Goal: Task Accomplishment & Management: Complete application form

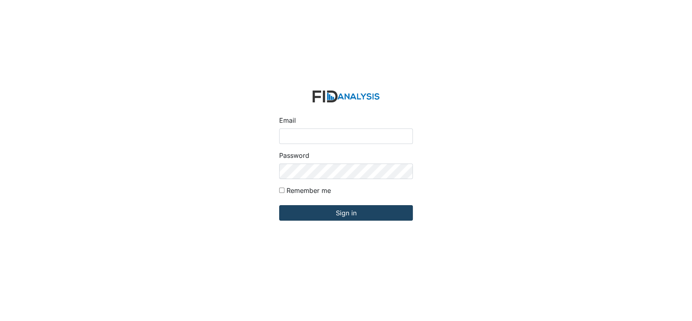
type input "[EMAIL_ADDRESS][DOMAIN_NAME]"
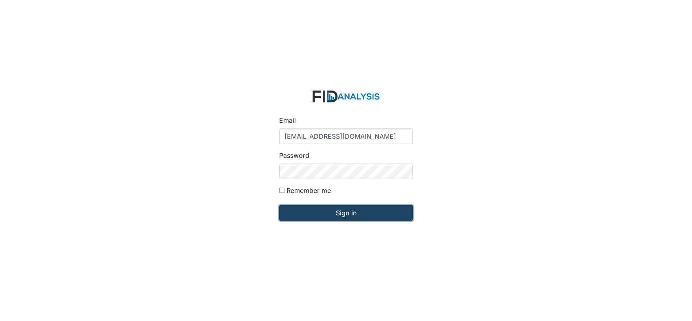
click at [332, 213] on input "Sign in" at bounding box center [346, 212] width 134 height 15
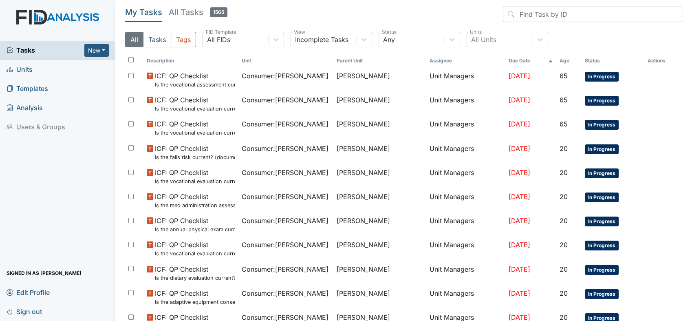
click at [25, 70] on span "Units" at bounding box center [20, 69] width 26 height 13
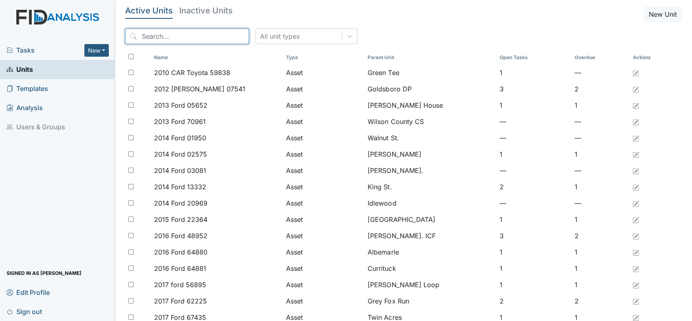
click at [182, 41] on input "search" at bounding box center [187, 36] width 124 height 15
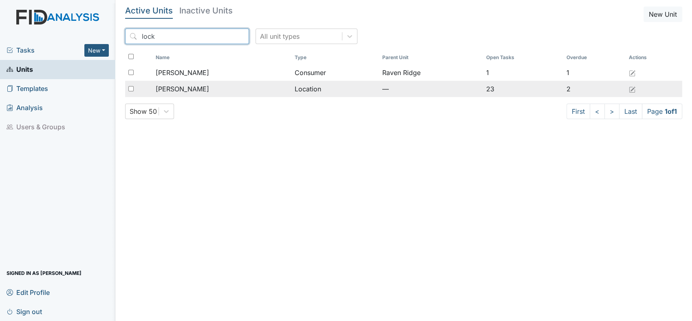
type input "lock"
click at [172, 87] on span "[PERSON_NAME]" at bounding box center [182, 89] width 53 height 10
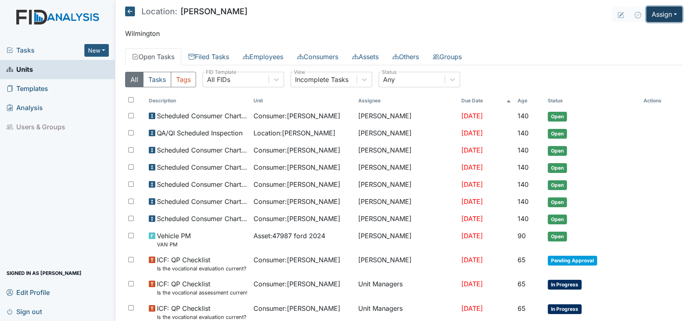
click at [665, 17] on button "Assign" at bounding box center [664, 14] width 36 height 15
click at [648, 32] on link "Assign Form" at bounding box center [644, 32] width 73 height 13
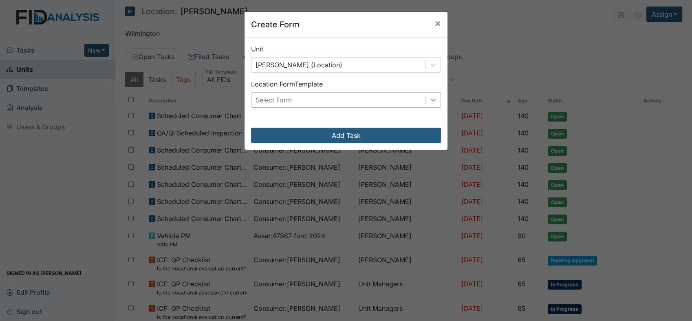
click at [430, 98] on icon at bounding box center [433, 100] width 8 height 8
click at [434, 21] on span "×" at bounding box center [437, 23] width 7 height 12
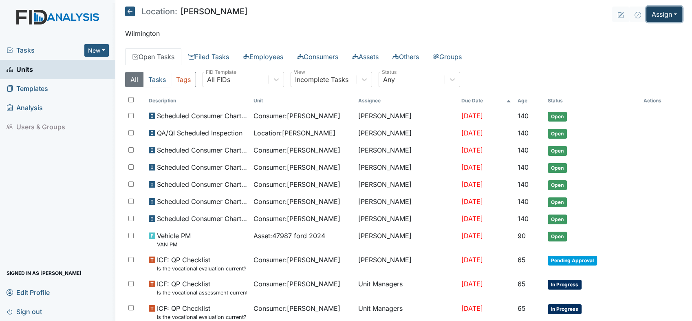
click at [670, 13] on button "Assign" at bounding box center [664, 14] width 36 height 15
click at [644, 45] on link "Assign Inspection" at bounding box center [644, 46] width 73 height 13
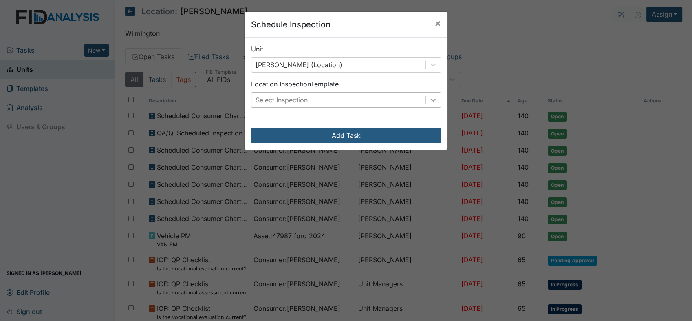
click at [433, 100] on icon at bounding box center [433, 100] width 8 height 8
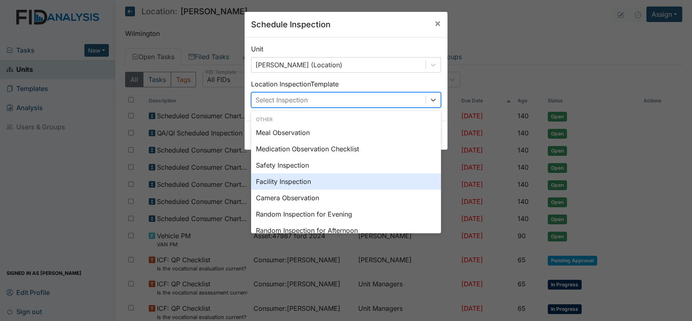
click at [284, 179] on div "Facility Inspection" at bounding box center [346, 181] width 190 height 16
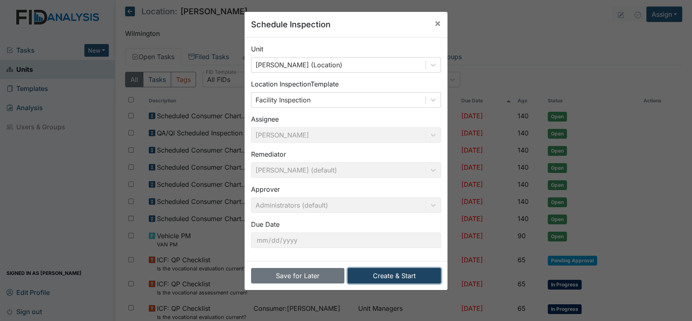
click at [400, 273] on button "Create & Start" at bounding box center [394, 275] width 93 height 15
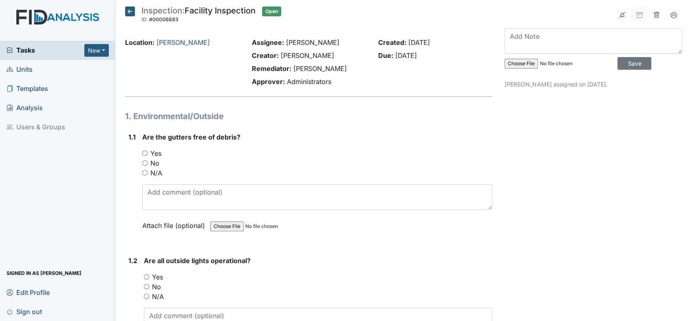
click at [143, 161] on input "No" at bounding box center [144, 162] width 5 height 5
radio input "true"
click at [151, 273] on div "Yes" at bounding box center [318, 277] width 348 height 10
click at [147, 275] on input "Yes" at bounding box center [146, 276] width 5 height 5
radio input "true"
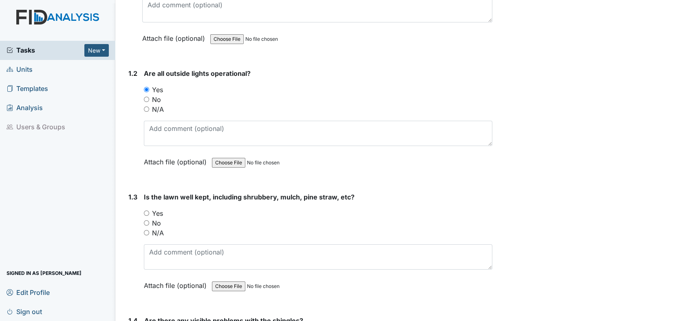
scroll to position [226, 0]
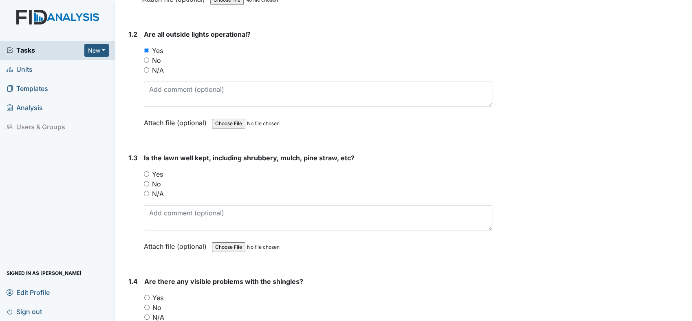
click at [146, 171] on input "Yes" at bounding box center [146, 173] width 5 height 5
radio input "true"
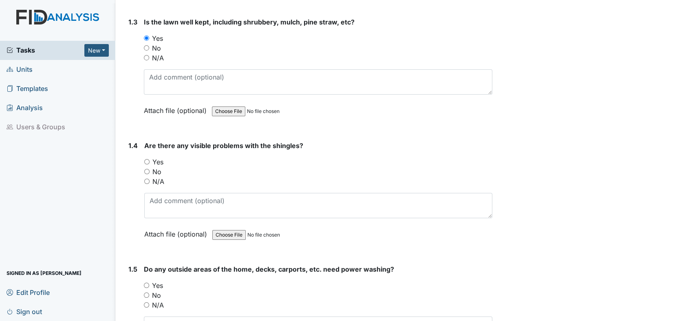
click at [147, 169] on input "No" at bounding box center [146, 171] width 5 height 5
radio input "true"
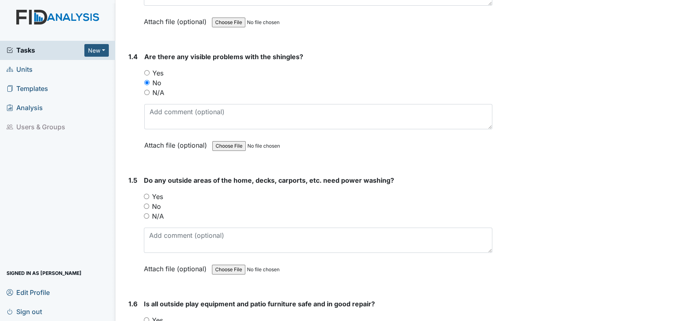
scroll to position [453, 0]
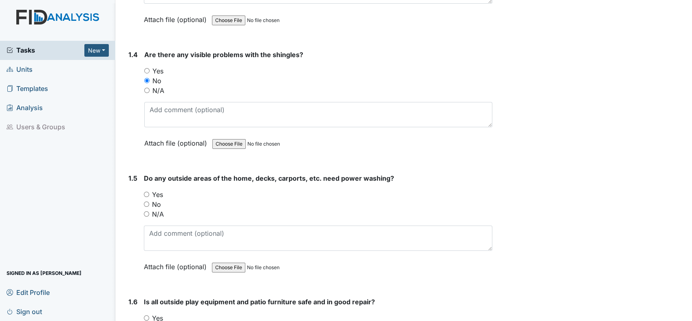
click at [144, 191] on input "Yes" at bounding box center [146, 193] width 5 height 5
radio input "true"
click at [146, 201] on input "No" at bounding box center [146, 203] width 5 height 5
radio input "true"
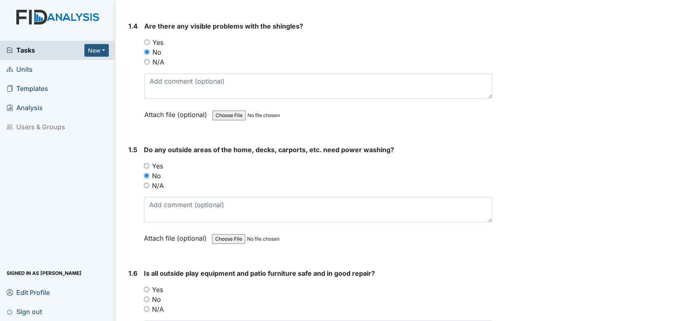
scroll to position [588, 0]
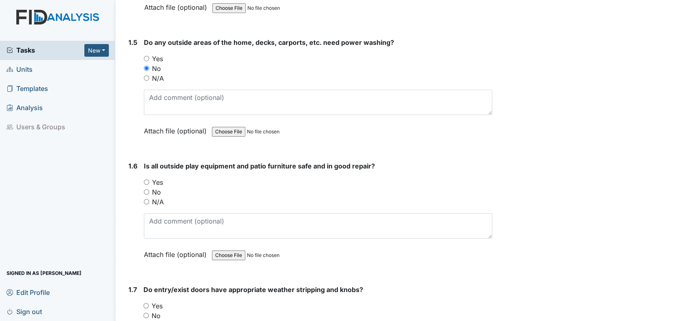
click at [145, 179] on input "Yes" at bounding box center [146, 181] width 5 height 5
radio input "true"
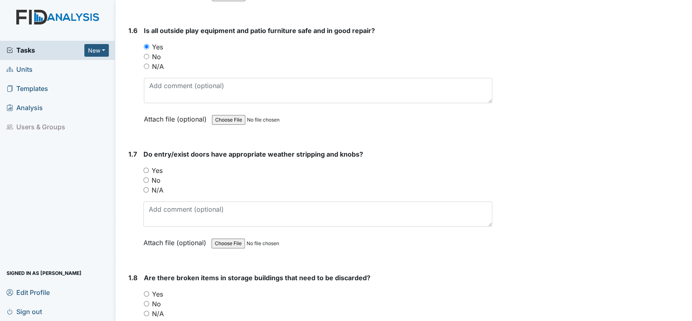
scroll to position [724, 0]
drag, startPoint x: 146, startPoint y: 164, endPoint x: 150, endPoint y: 163, distance: 4.6
click at [146, 167] on input "Yes" at bounding box center [145, 169] width 5 height 5
radio input "true"
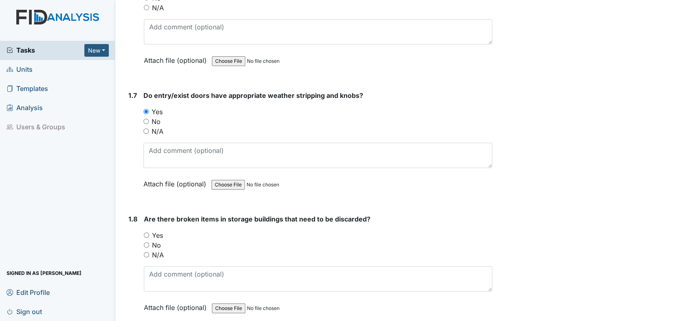
scroll to position [860, 0]
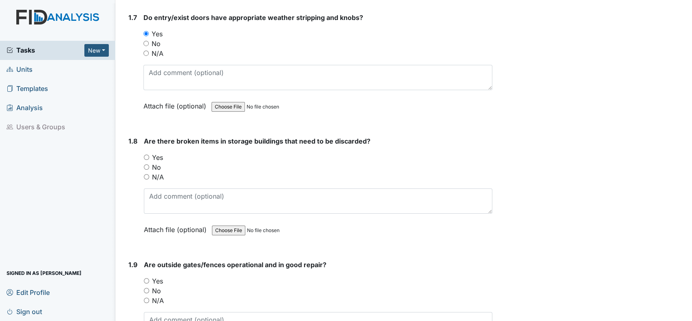
click at [144, 164] on input "No" at bounding box center [146, 166] width 5 height 5
radio input "true"
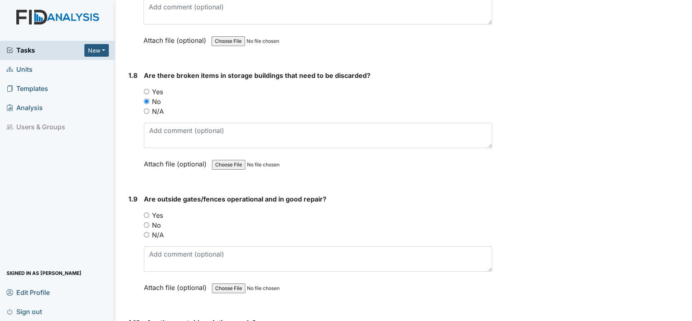
scroll to position [996, 0]
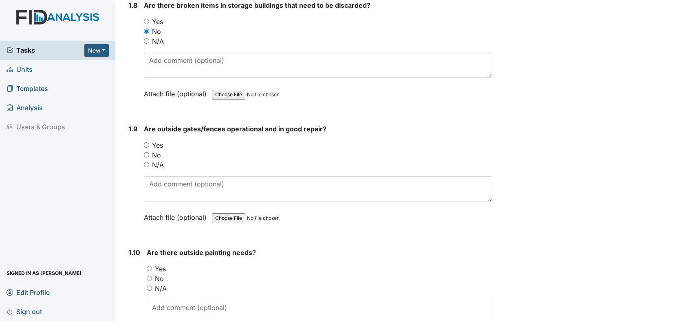
click at [146, 142] on input "Yes" at bounding box center [146, 144] width 5 height 5
radio input "true"
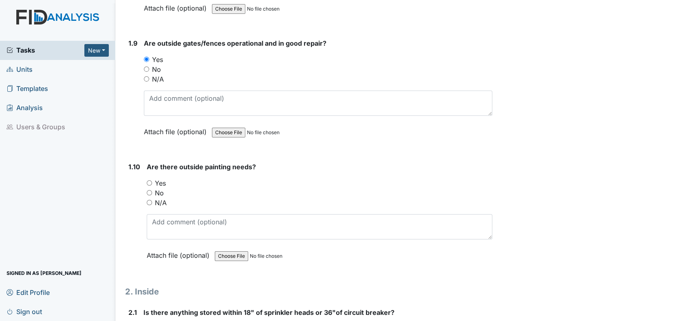
scroll to position [1131, 0]
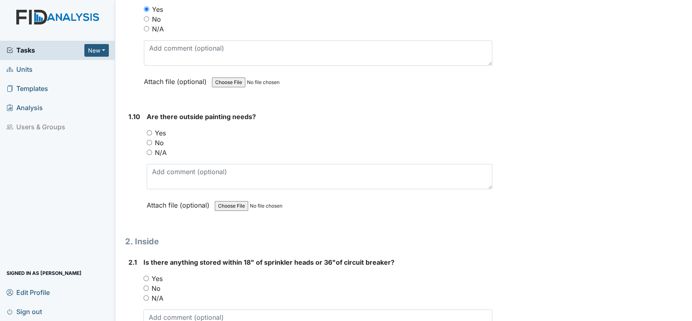
click at [147, 140] on input "No" at bounding box center [149, 142] width 5 height 5
radio input "true"
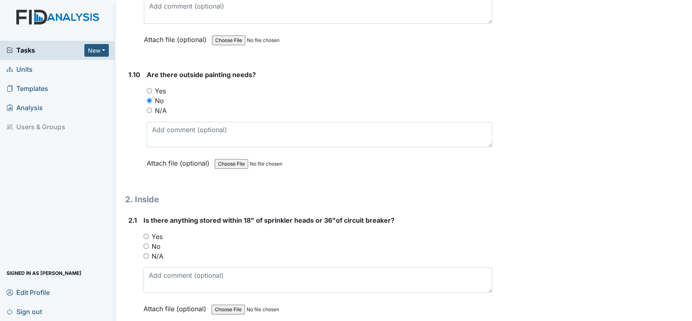
scroll to position [1222, 0]
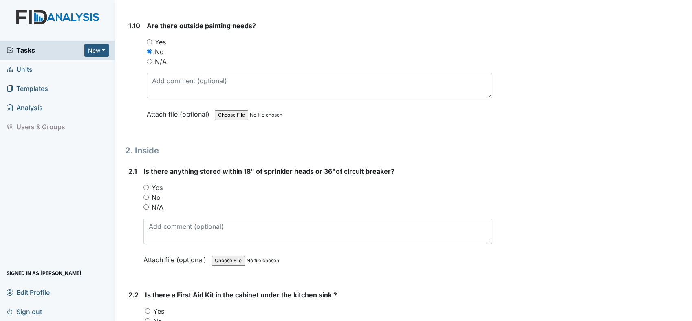
click at [146, 194] on input "No" at bounding box center [145, 196] width 5 height 5
radio input "true"
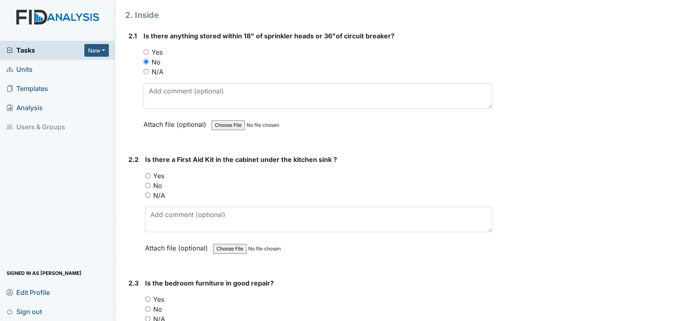
scroll to position [1358, 0]
click at [149, 172] on input "Yes" at bounding box center [147, 174] width 5 height 5
radio input "true"
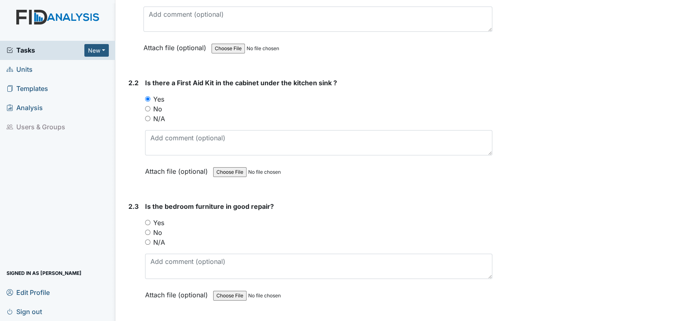
scroll to position [1494, 0]
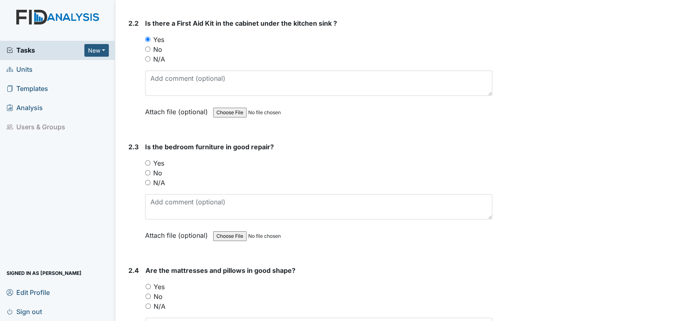
click at [148, 160] on input "Yes" at bounding box center [147, 162] width 5 height 5
radio input "true"
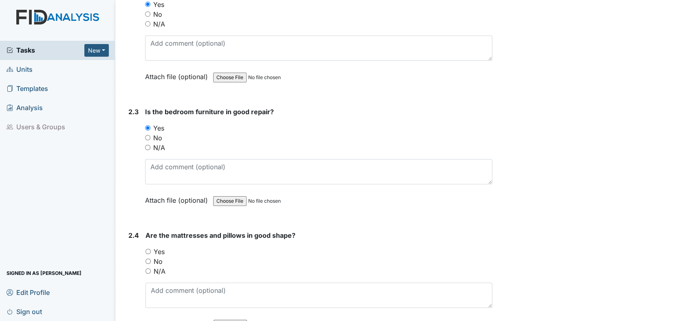
scroll to position [1630, 0]
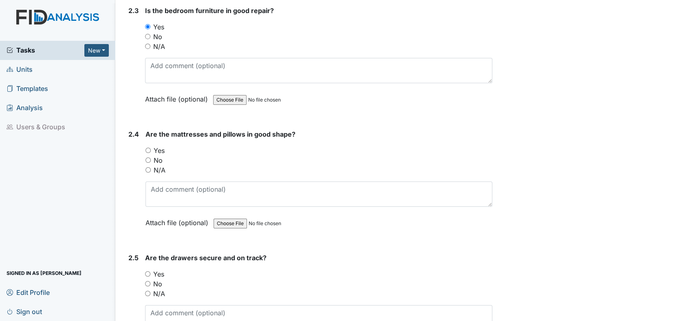
click at [149, 147] on input "Yes" at bounding box center [147, 149] width 5 height 5
radio input "true"
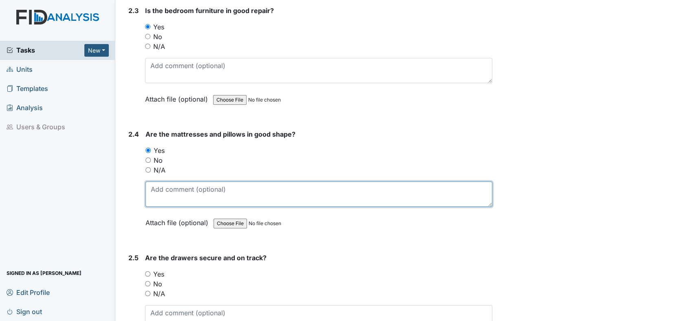
click at [196, 182] on textarea at bounding box center [318, 193] width 347 height 25
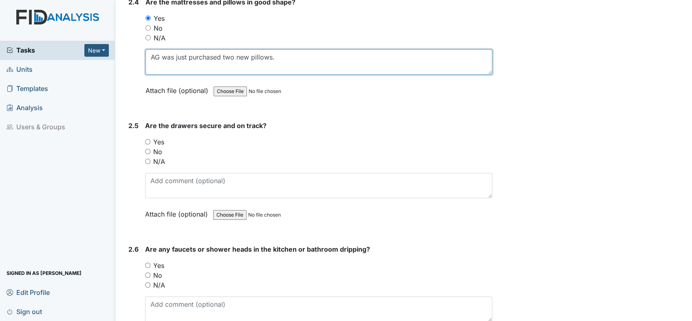
scroll to position [1765, 0]
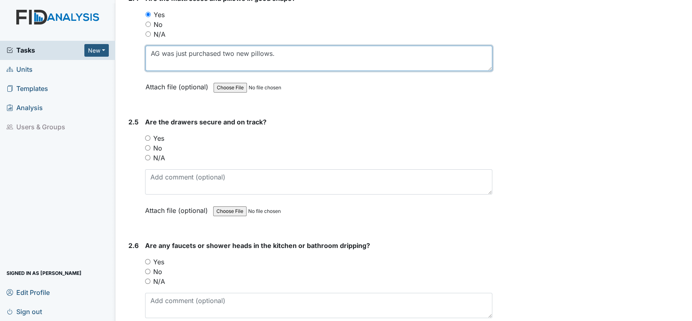
type textarea "AG was just purchased two new pillows."
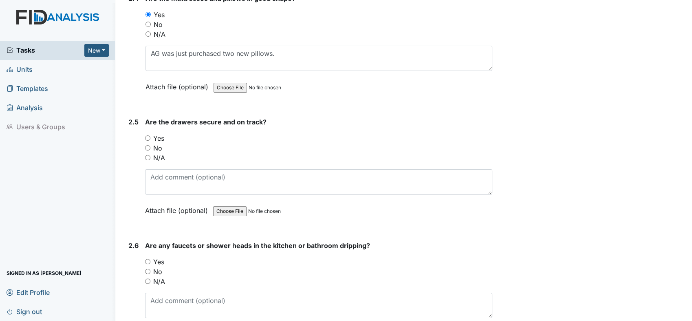
click at [146, 135] on input "Yes" at bounding box center [147, 137] width 5 height 5
radio input "true"
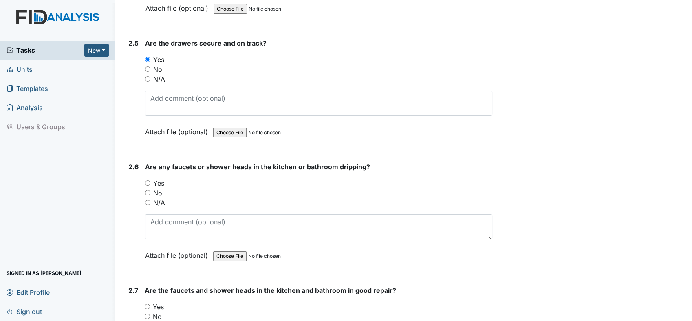
scroll to position [1901, 0]
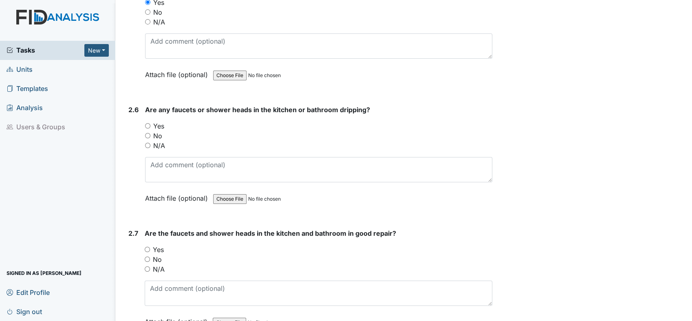
click at [147, 133] on input "No" at bounding box center [147, 135] width 5 height 5
radio input "true"
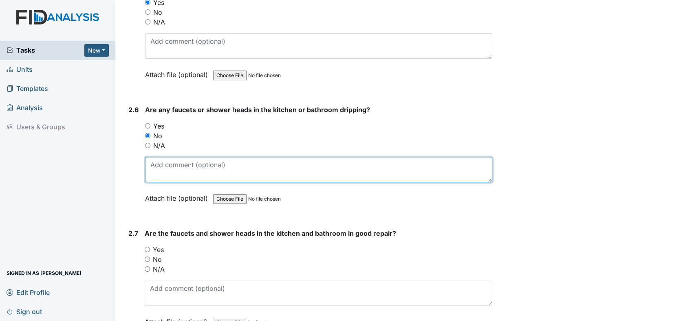
click at [173, 163] on textarea at bounding box center [318, 169] width 347 height 25
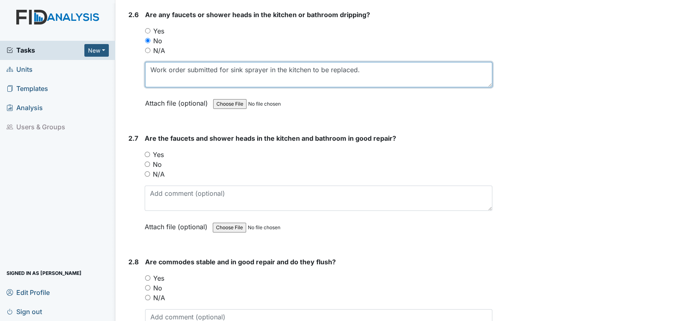
scroll to position [1946, 0]
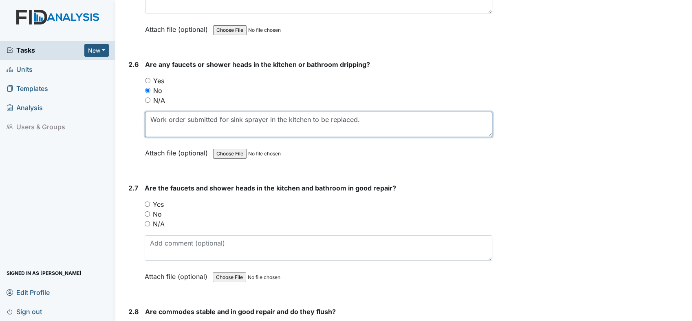
type textarea "Work order submitted for sink sprayer in the kitchen to be replaced."
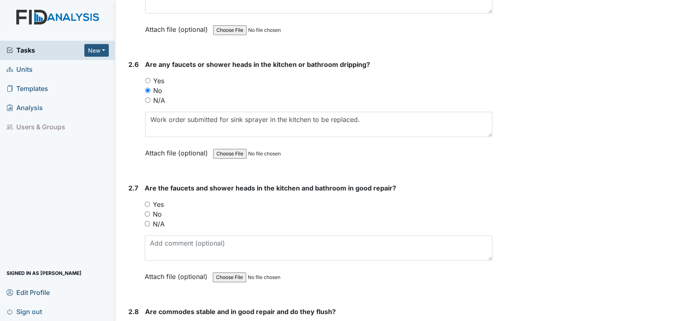
click at [147, 211] on input "No" at bounding box center [147, 213] width 5 height 5
radio input "true"
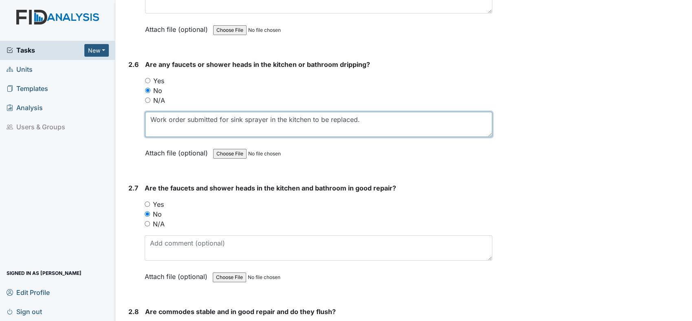
drag, startPoint x: 150, startPoint y: 110, endPoint x: 433, endPoint y: 95, distance: 283.6
click at [433, 95] on div "Are any faucets or shower heads in the kitchen or bathroom dripping? You must s…" at bounding box center [318, 111] width 347 height 104
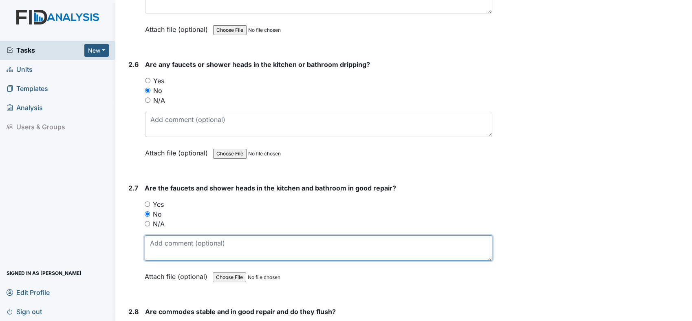
click at [222, 248] on textarea at bounding box center [319, 247] width 348 height 25
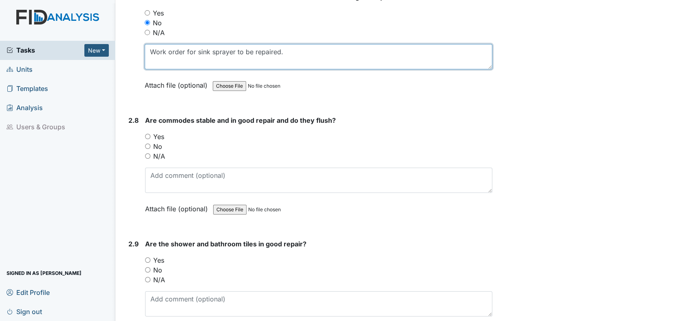
scroll to position [2128, 0]
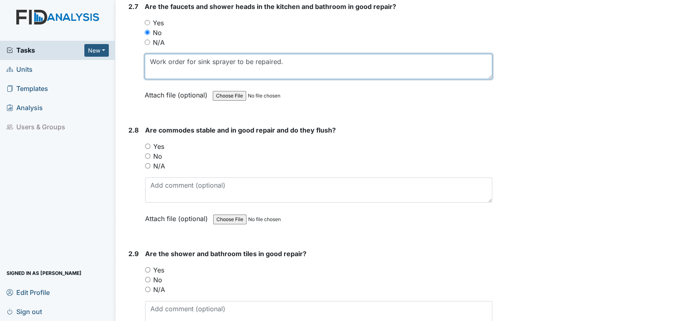
type textarea "Work order for sink sprayer to be repaired."
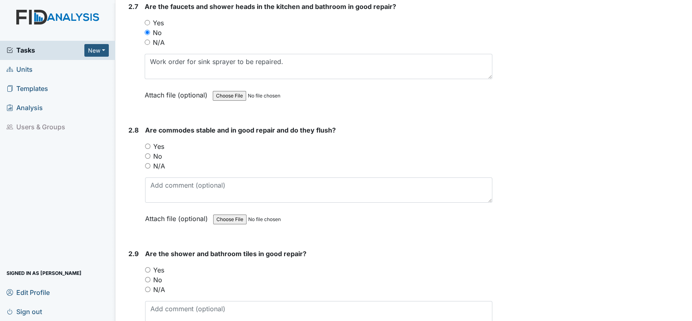
click at [147, 153] on input "No" at bounding box center [147, 155] width 5 height 5
radio input "true"
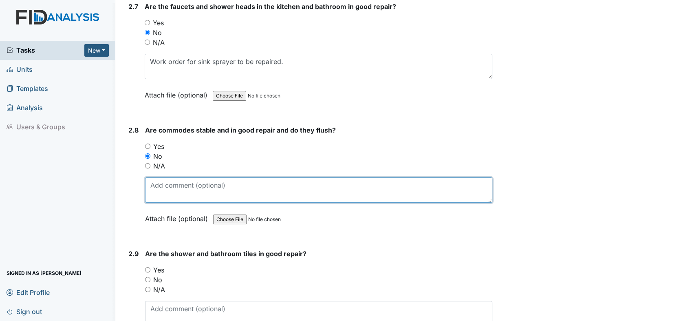
click at [176, 180] on textarea at bounding box center [318, 189] width 347 height 25
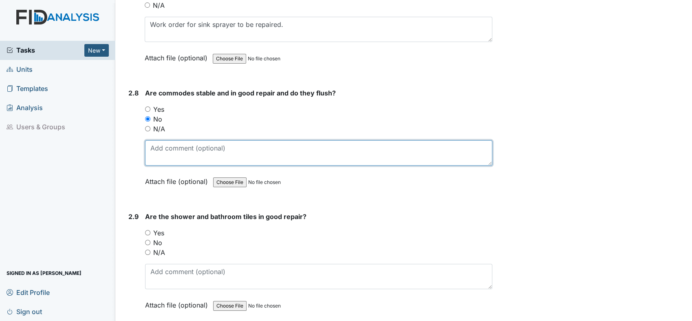
scroll to position [2218, 0]
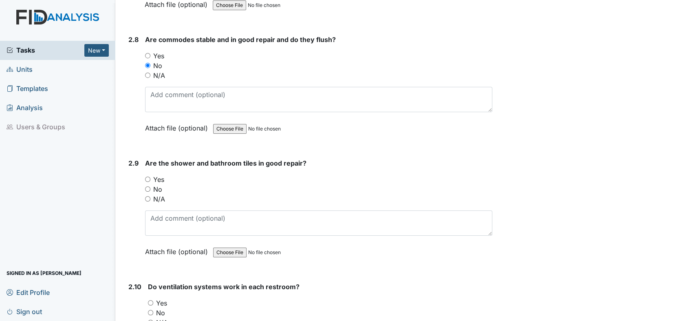
click at [147, 186] on input "No" at bounding box center [147, 188] width 5 height 5
radio input "true"
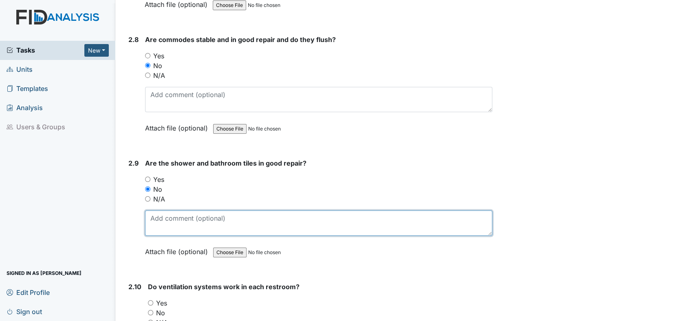
click at [165, 215] on textarea at bounding box center [318, 222] width 347 height 25
type textarea "Work order for tile in large shower to be replaced."
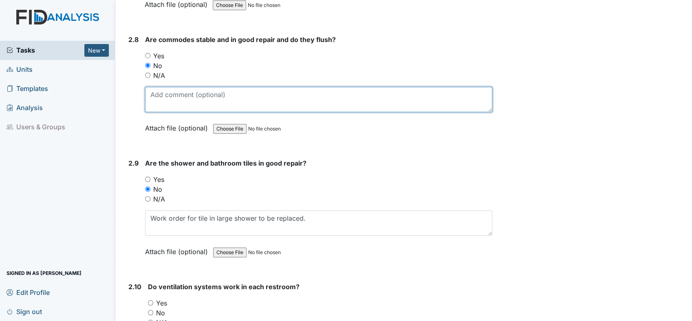
click at [258, 100] on textarea at bounding box center [318, 99] width 347 height 25
type textarea "/"
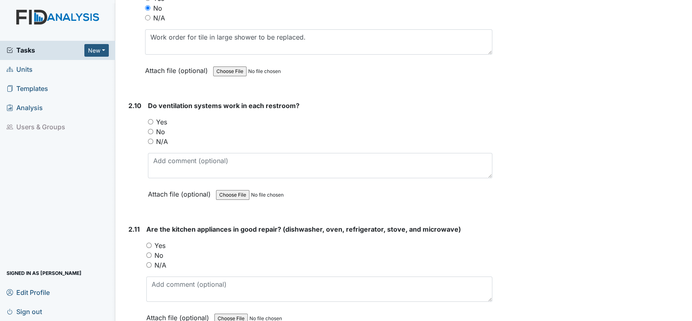
type textarea "Large bathroom the toilet runs."
click at [151, 119] on input "Yes" at bounding box center [150, 121] width 5 height 5
radio input "true"
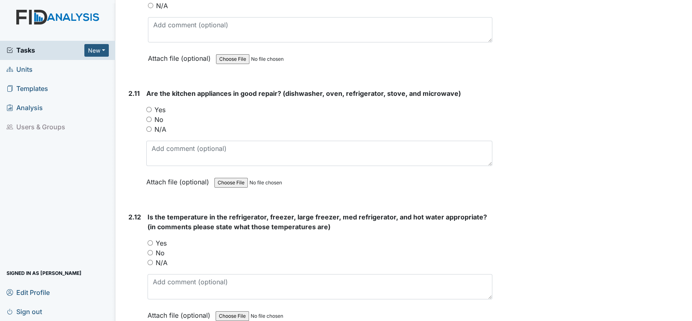
scroll to position [2535, 0]
click at [153, 104] on div "Yes" at bounding box center [319, 109] width 346 height 10
click at [149, 106] on input "Yes" at bounding box center [148, 108] width 5 height 5
radio input "true"
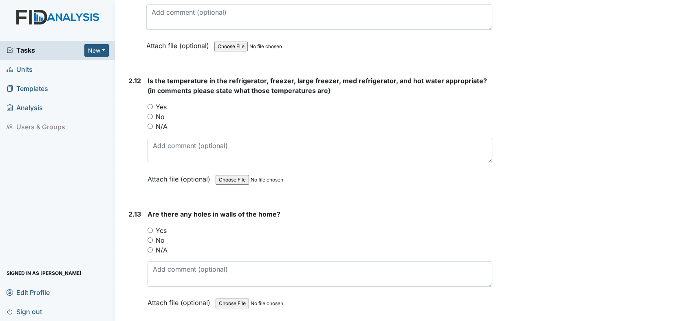
click at [152, 104] on input "Yes" at bounding box center [149, 106] width 5 height 5
radio input "true"
drag, startPoint x: 167, startPoint y: 128, endPoint x: 171, endPoint y: 132, distance: 4.9
click at [170, 131] on div "Is the temperature in the refrigerator, freezer, large freezer, med refrigerato…" at bounding box center [319, 133] width 345 height 114
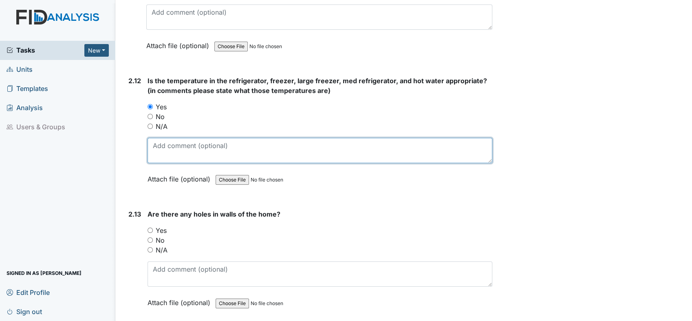
click at [249, 147] on textarea at bounding box center [319, 150] width 345 height 25
click at [159, 138] on textarea at bounding box center [319, 150] width 345 height 25
click at [160, 138] on textarea at bounding box center [319, 150] width 345 height 25
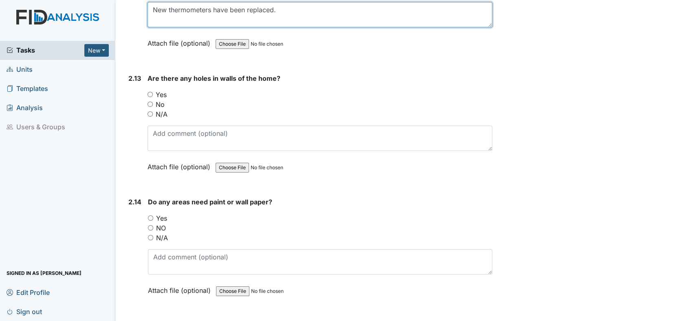
type textarea "New thermometers have been replaced."
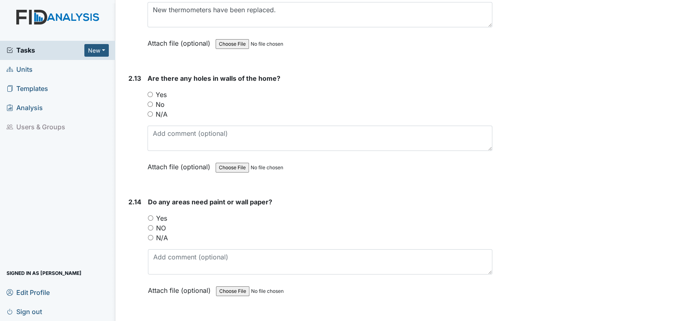
drag, startPoint x: 150, startPoint y: 95, endPoint x: 154, endPoint y: 94, distance: 4.1
click at [151, 101] on input "No" at bounding box center [149, 103] width 5 height 5
radio input "true"
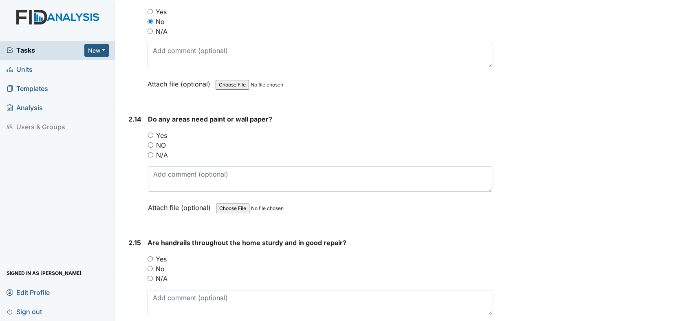
scroll to position [2897, 0]
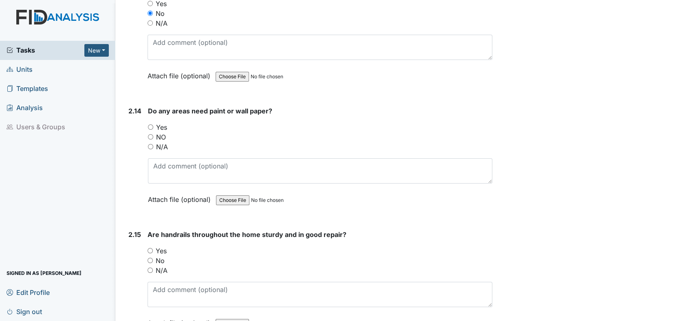
click at [150, 124] on input "Yes" at bounding box center [150, 126] width 5 height 5
radio input "true"
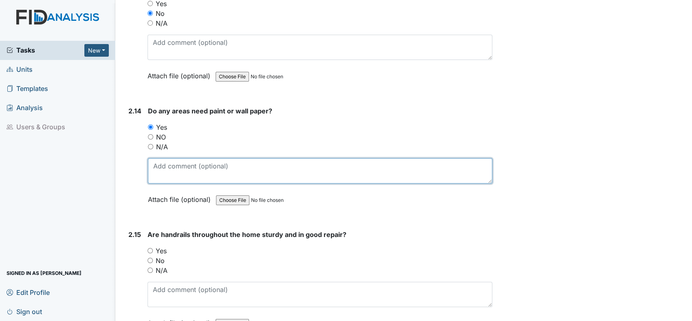
click at [198, 159] on textarea at bounding box center [320, 170] width 344 height 25
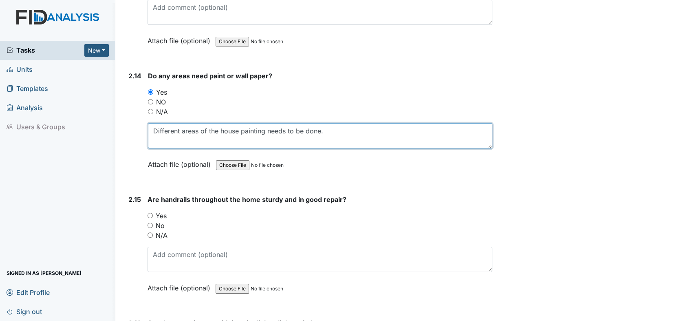
scroll to position [2988, 0]
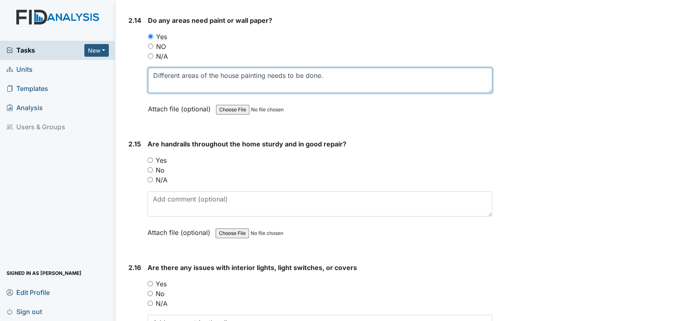
type textarea "Different areas of the house painting needs to be done."
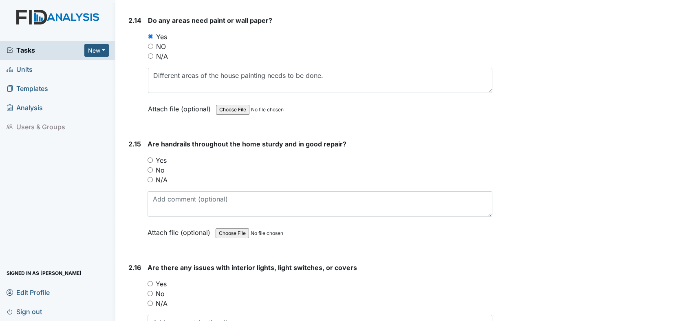
drag, startPoint x: 149, startPoint y: 150, endPoint x: 167, endPoint y: 150, distance: 18.3
click at [150, 157] on input "Yes" at bounding box center [149, 159] width 5 height 5
radio input "true"
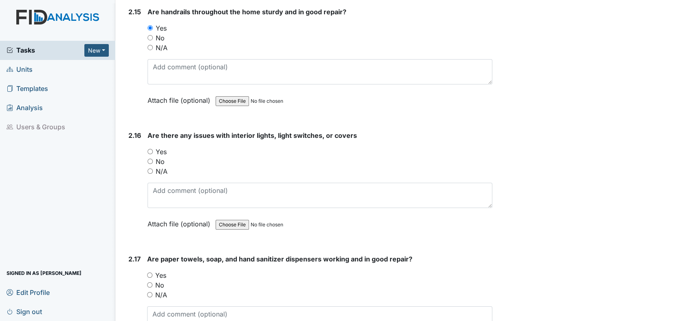
scroll to position [3123, 0]
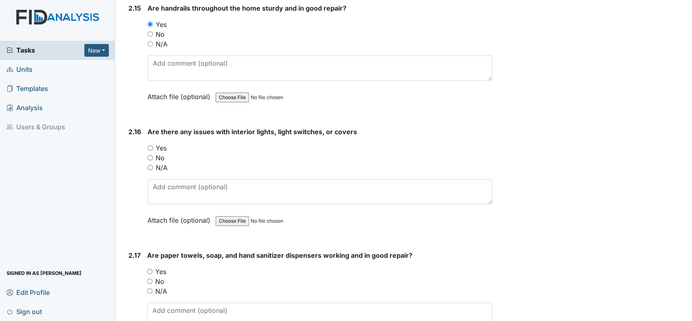
click at [150, 155] on input "No" at bounding box center [149, 157] width 5 height 5
radio input "true"
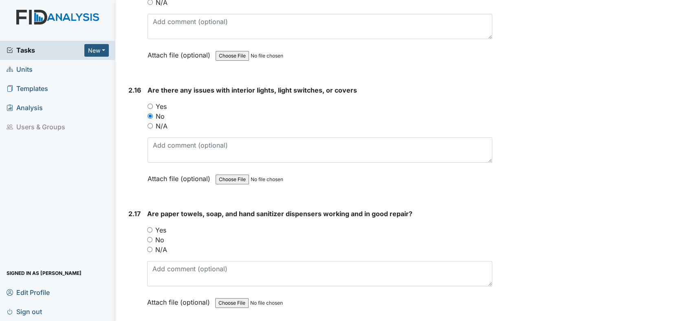
scroll to position [3259, 0]
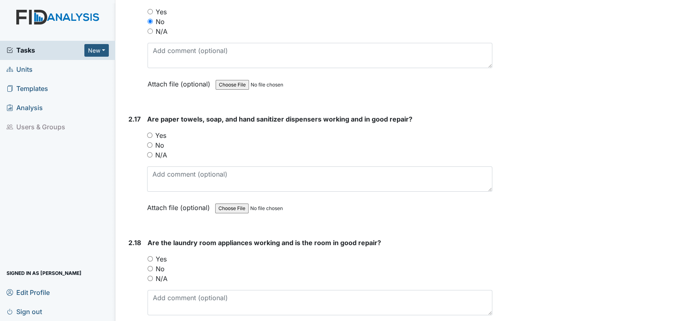
drag, startPoint x: 151, startPoint y: 123, endPoint x: 157, endPoint y: 123, distance: 5.7
click at [152, 132] on input "Yes" at bounding box center [149, 134] width 5 height 5
radio input "true"
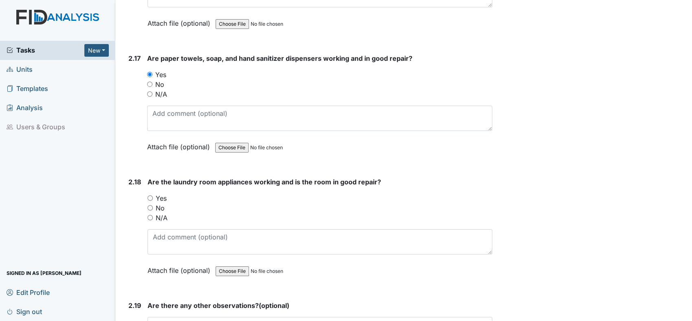
scroll to position [3395, 0]
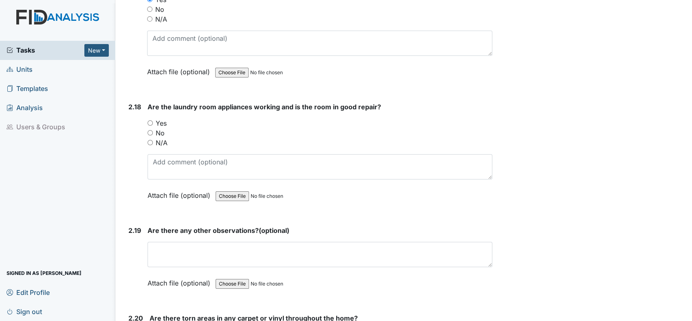
click at [150, 130] on input "No" at bounding box center [149, 132] width 5 height 5
radio input "true"
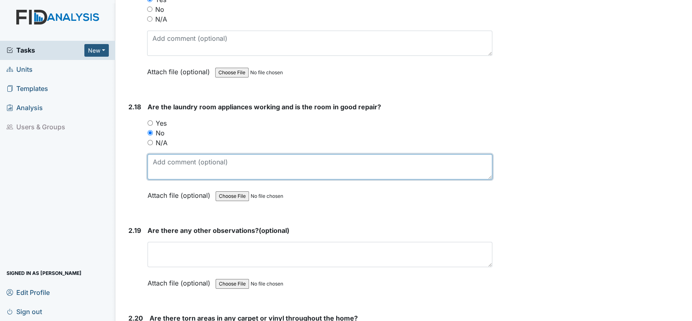
click at [199, 154] on textarea at bounding box center [319, 166] width 345 height 25
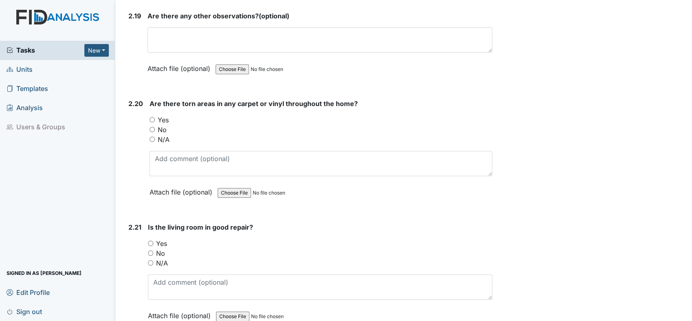
scroll to position [3621, 0]
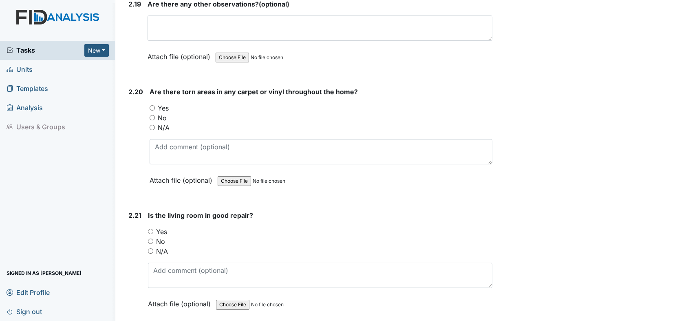
type textarea "Dryer is making a loud squeeking noise."
click at [152, 115] on input "No" at bounding box center [152, 117] width 5 height 5
radio input "true"
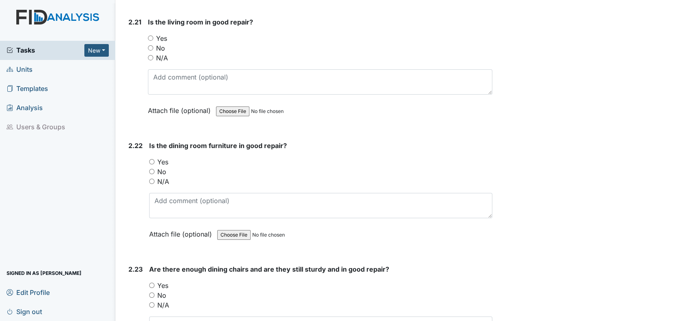
scroll to position [3757, 0]
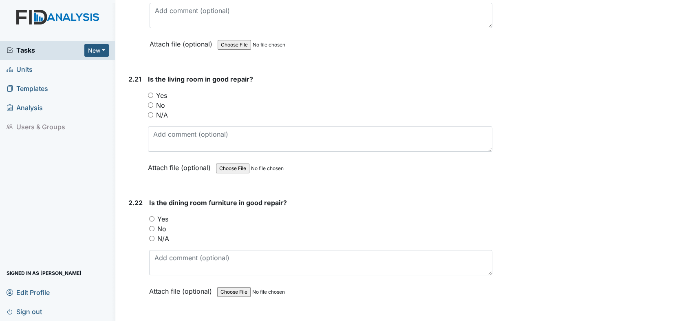
click at [150, 92] on input "Yes" at bounding box center [150, 94] width 5 height 5
radio input "true"
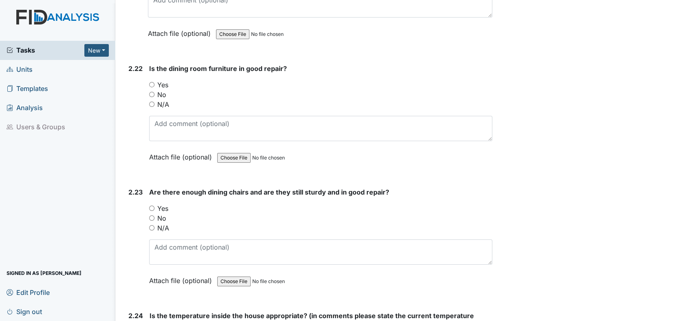
scroll to position [3893, 0]
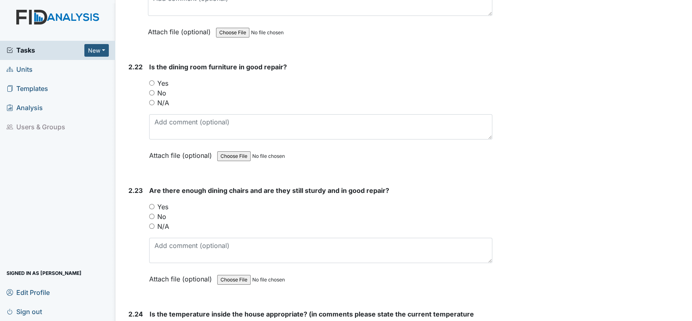
click at [153, 80] on input "Yes" at bounding box center [151, 82] width 5 height 5
radio input "true"
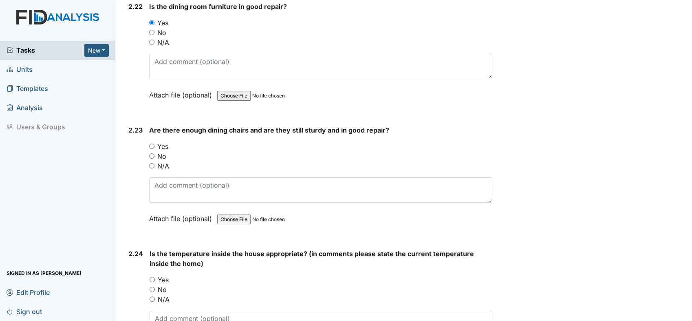
scroll to position [4029, 0]
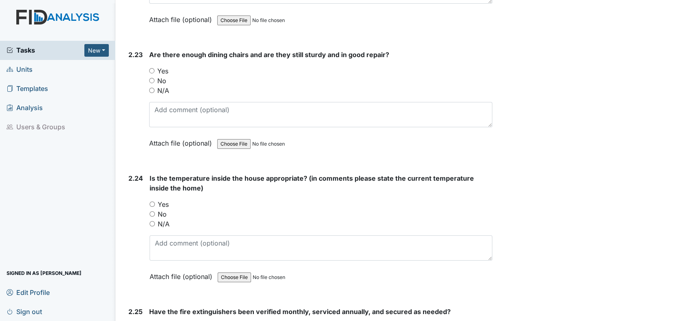
click at [153, 68] on input "Yes" at bounding box center [151, 70] width 5 height 5
radio input "true"
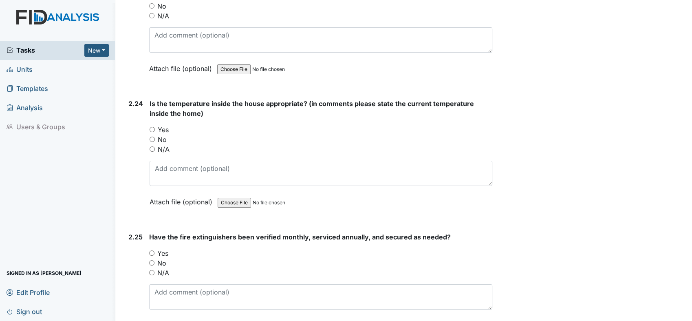
scroll to position [4145, 0]
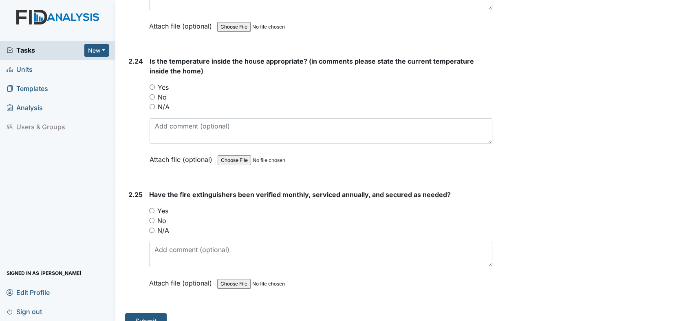
click at [150, 84] on input "Yes" at bounding box center [152, 86] width 5 height 5
radio input "true"
click at [152, 208] on input "Yes" at bounding box center [151, 210] width 5 height 5
radio input "true"
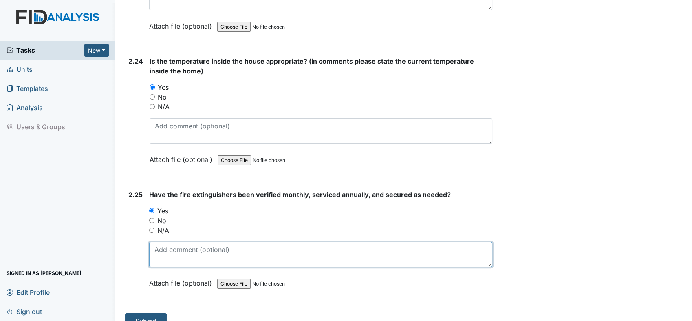
click at [235, 242] on textarea at bounding box center [320, 254] width 343 height 25
type textarea "Completed on 9/2/25"
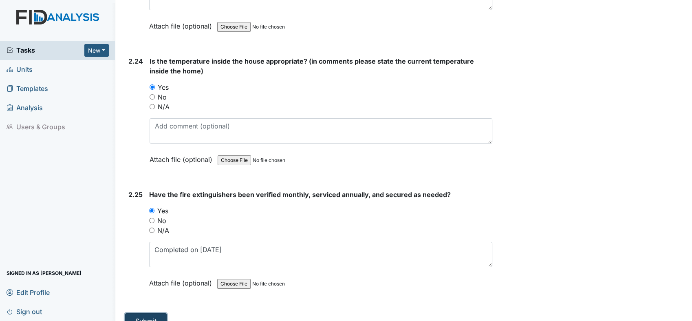
click at [145, 313] on button "Submit" at bounding box center [146, 320] width 42 height 15
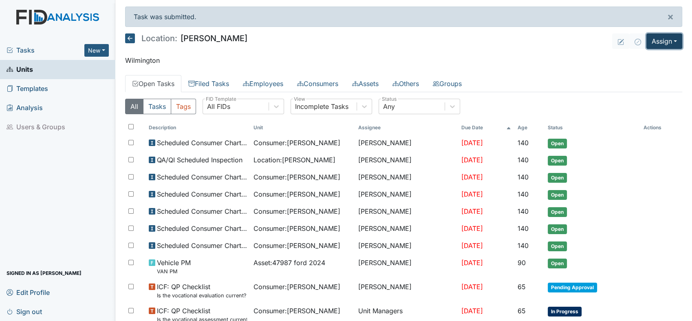
click at [668, 39] on button "Assign" at bounding box center [664, 40] width 36 height 15
click at [633, 61] on link "Assign Form" at bounding box center [644, 59] width 73 height 13
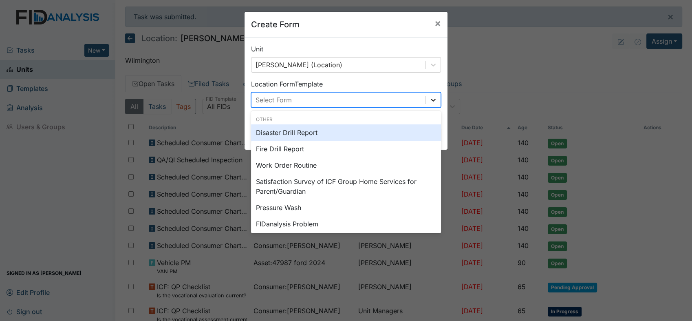
click at [431, 99] on icon at bounding box center [433, 100] width 5 height 3
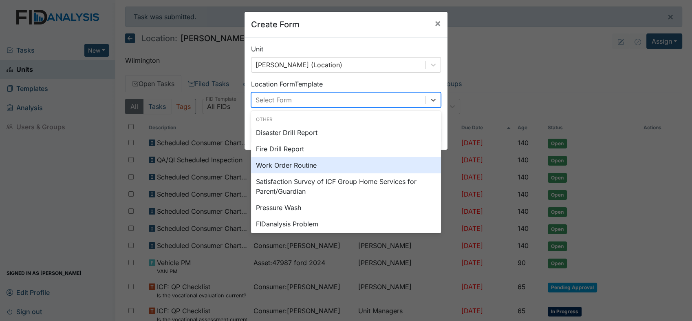
click at [286, 165] on div "Work Order Routine" at bounding box center [346, 165] width 190 height 16
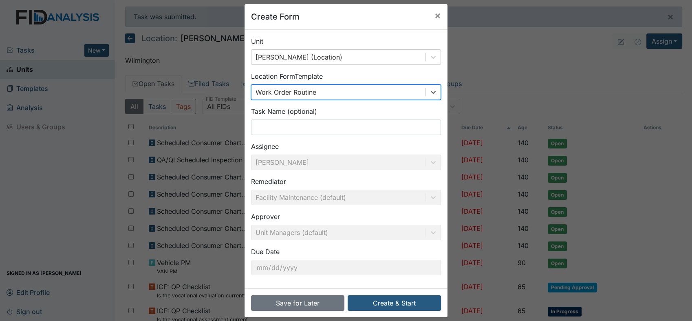
scroll to position [16, 0]
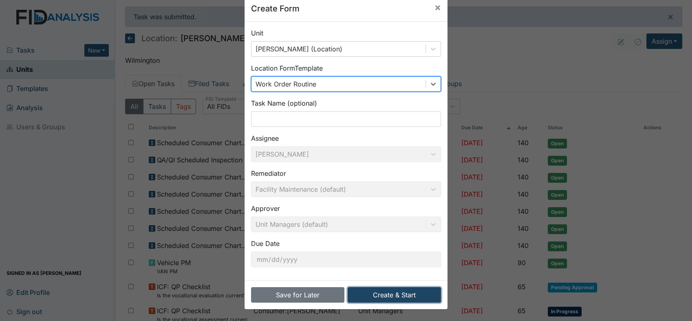
click at [401, 295] on button "Create & Start" at bounding box center [394, 294] width 93 height 15
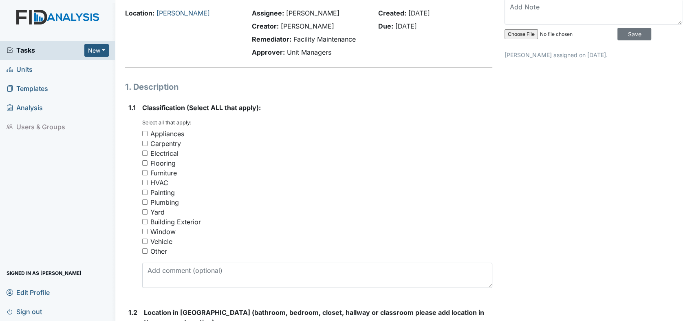
scroll to position [45, 0]
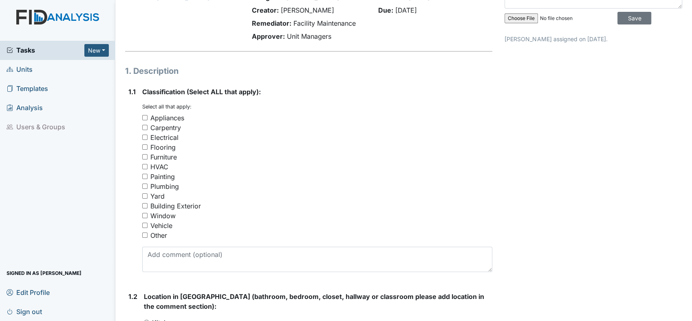
click at [140, 195] on div "1.1 Classification (Select ALL that apply): You must select one or more of the …" at bounding box center [308, 182] width 367 height 191
click at [143, 194] on input "Yard" at bounding box center [144, 195] width 5 height 5
checkbox input "true"
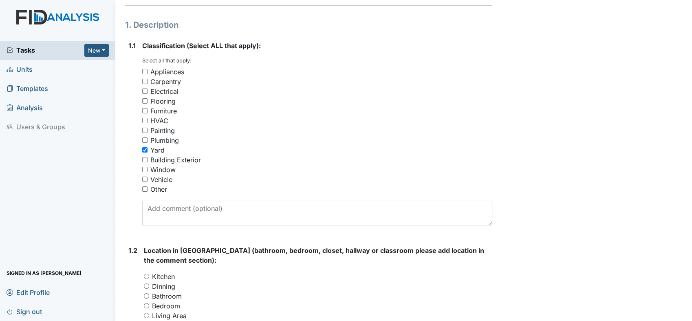
scroll to position [181, 0]
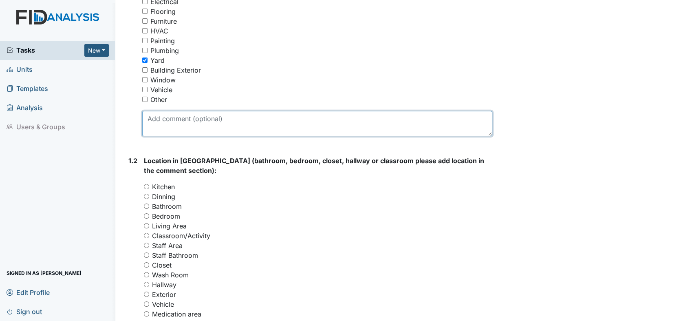
click at [187, 123] on textarea at bounding box center [317, 123] width 350 height 25
type textarea "Gutters to be cleaned"
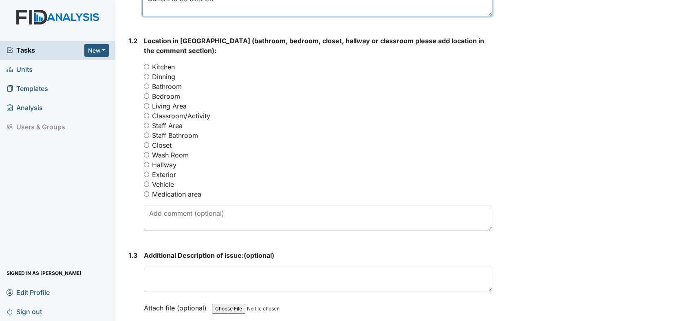
scroll to position [317, 0]
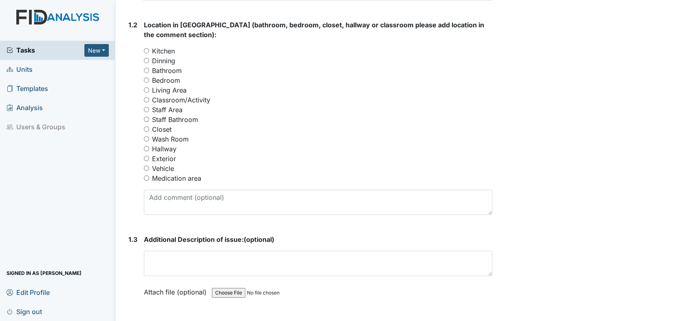
click at [146, 157] on input "Exterior" at bounding box center [146, 158] width 5 height 5
radio input "true"
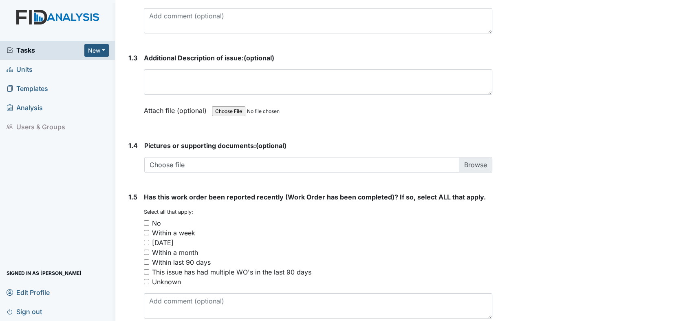
scroll to position [536, 0]
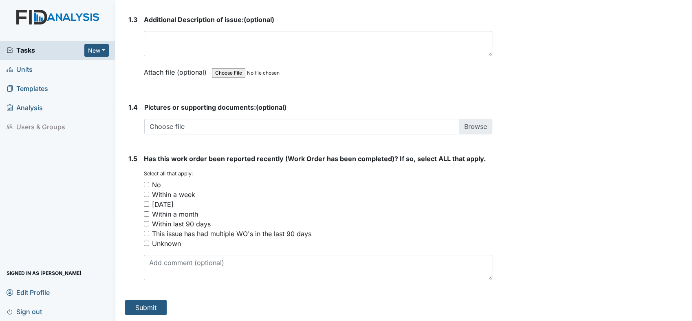
click at [145, 182] on input "No" at bounding box center [146, 184] width 5 height 5
checkbox input "true"
click at [147, 303] on button "Submit" at bounding box center [146, 306] width 42 height 15
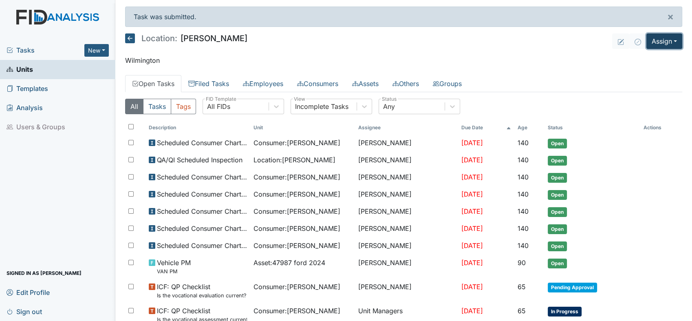
click at [671, 39] on button "Assign" at bounding box center [664, 40] width 36 height 15
click at [649, 69] on link "Assign Inspection" at bounding box center [644, 72] width 73 height 13
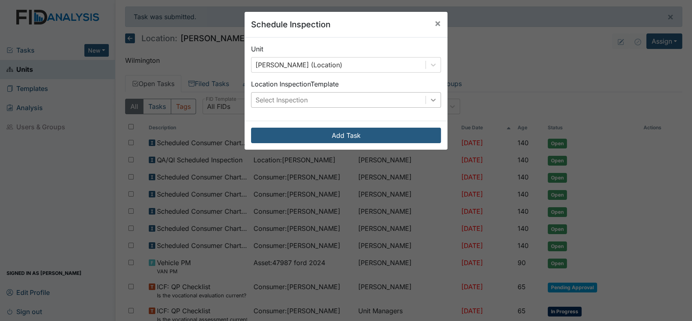
click at [430, 101] on icon at bounding box center [433, 100] width 8 height 8
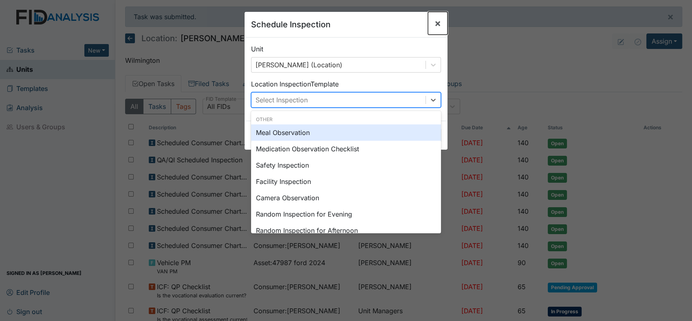
click at [434, 21] on span "×" at bounding box center [437, 23] width 7 height 12
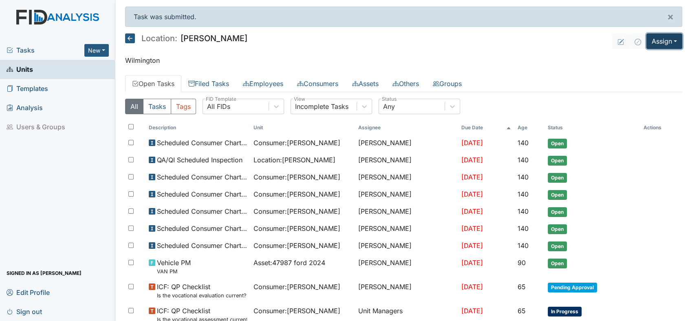
click at [669, 39] on button "Assign" at bounding box center [664, 40] width 36 height 15
click at [638, 59] on link "Assign Form" at bounding box center [644, 59] width 73 height 13
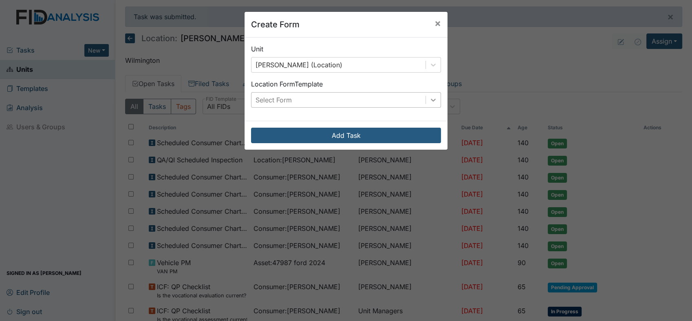
click at [430, 98] on icon at bounding box center [433, 100] width 8 height 8
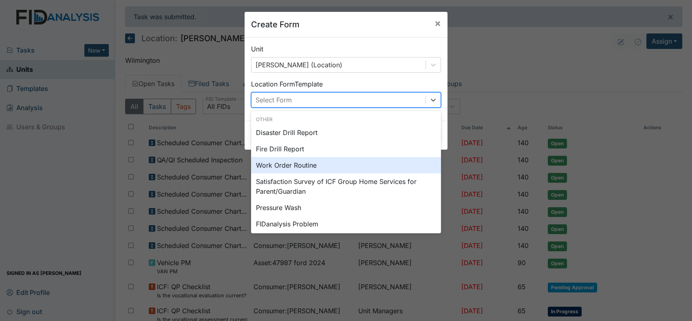
click at [321, 166] on div "Work Order Routine" at bounding box center [346, 165] width 190 height 16
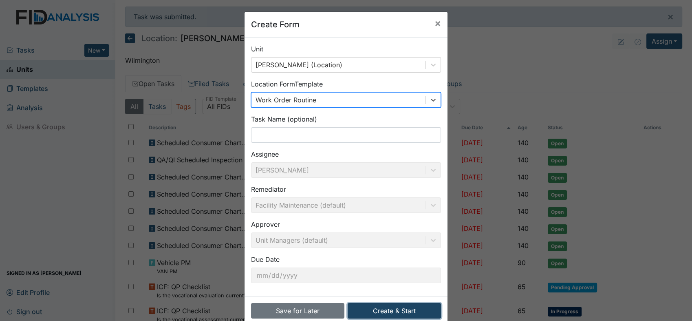
click at [382, 310] on button "Create & Start" at bounding box center [394, 310] width 93 height 15
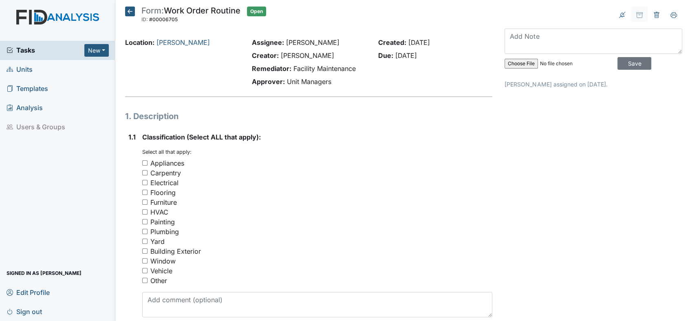
click at [146, 189] on input "Flooring" at bounding box center [144, 191] width 5 height 5
checkbox input "true"
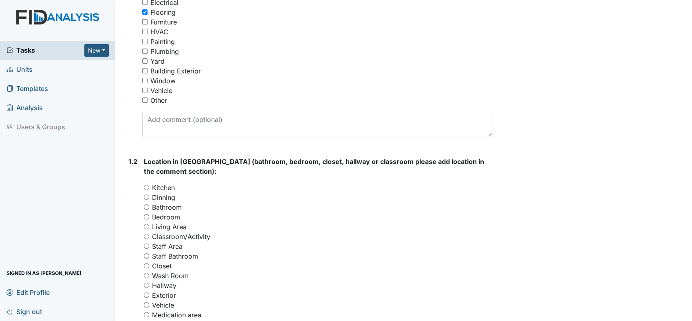
scroll to position [181, 0]
click at [147, 205] on input "Bathroom" at bounding box center [146, 205] width 5 height 5
radio input "true"
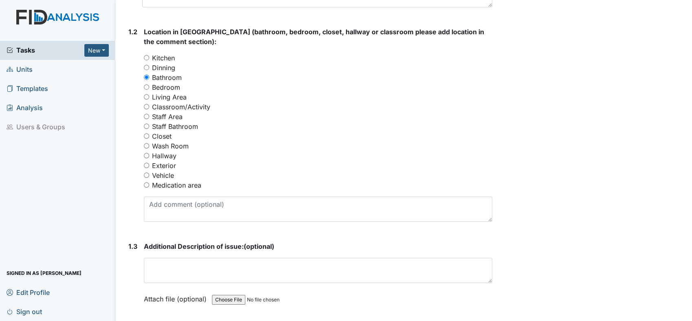
scroll to position [317, 0]
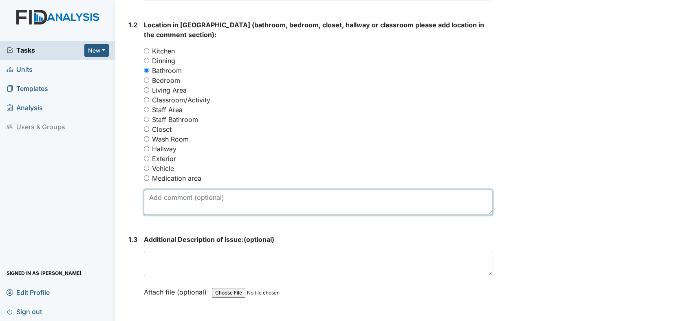
click at [186, 200] on textarea at bounding box center [318, 201] width 348 height 25
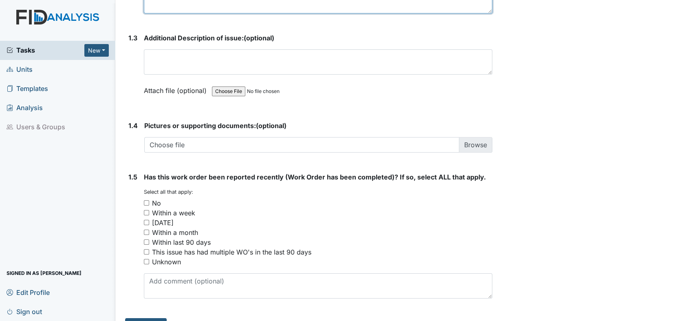
scroll to position [536, 0]
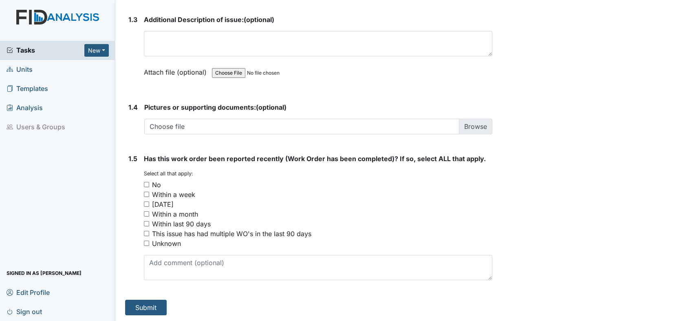
type textarea "Consumer large bathroom tile in shower needs to be replaced"
